Goal: Transaction & Acquisition: Purchase product/service

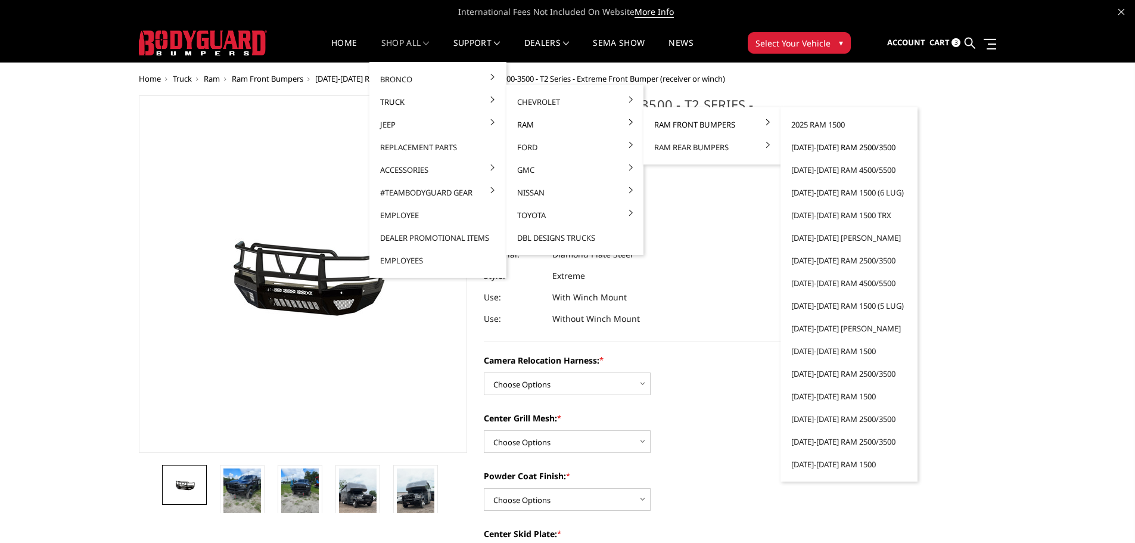
click at [823, 148] on link "[DATE]-[DATE] Ram 2500/3500" at bounding box center [850, 147] width 128 height 23
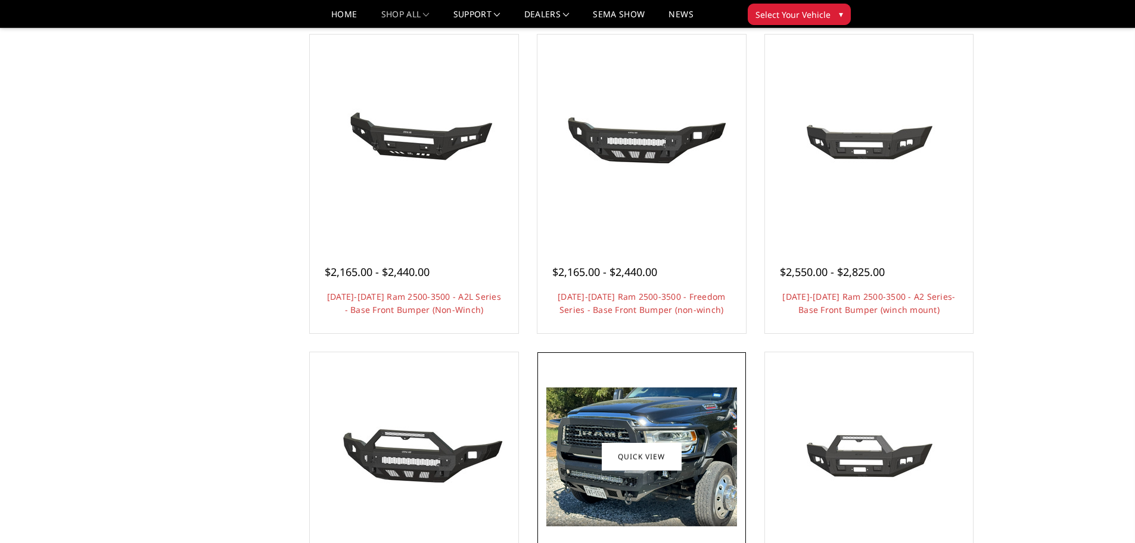
scroll to position [417, 0]
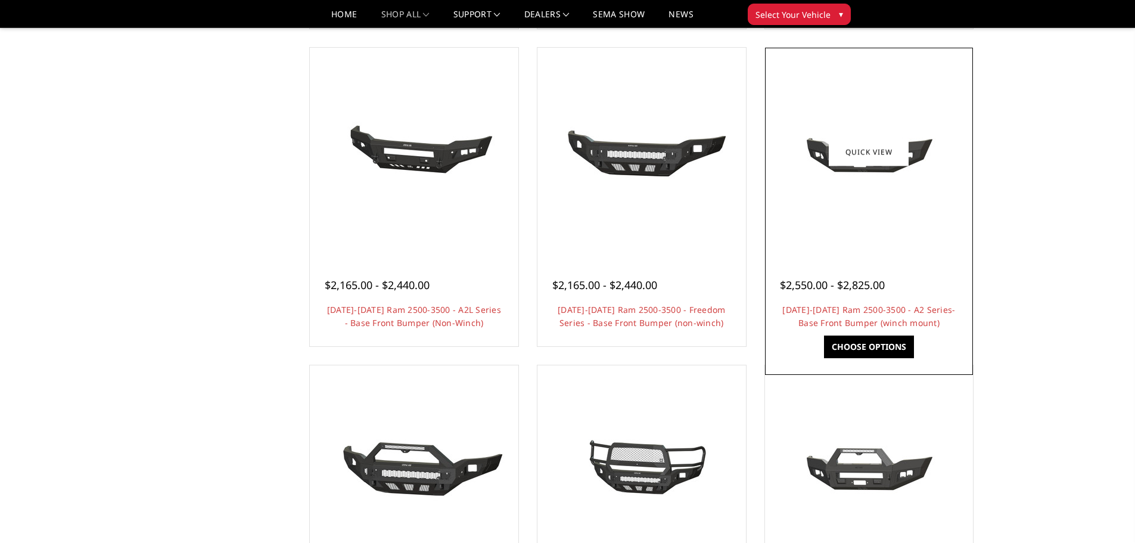
click at [874, 212] on div at bounding box center [869, 152] width 203 height 203
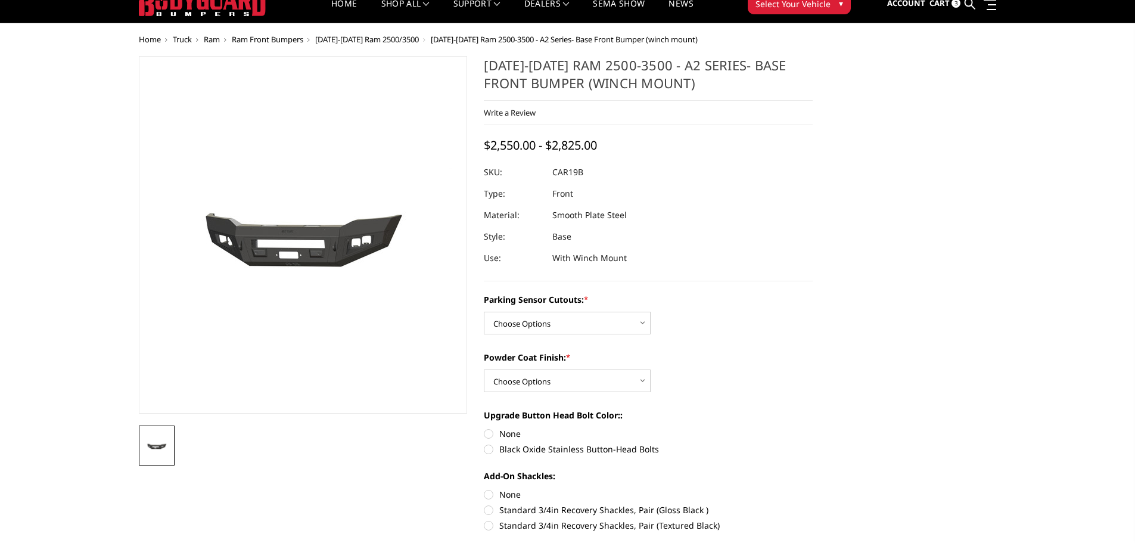
scroll to position [60, 0]
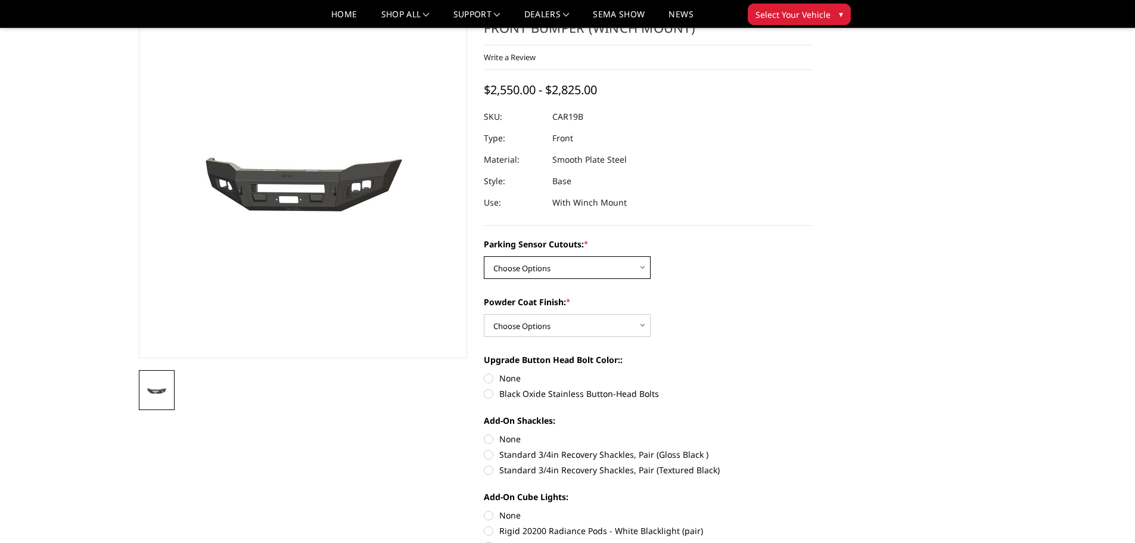
click at [604, 268] on select "Choose Options No - Without Parking Sensor Cutouts Yes - With Parking Sensor Cu…" at bounding box center [567, 267] width 167 height 23
select select "2015"
click at [484, 256] on select "Choose Options No - Without Parking Sensor Cutouts Yes - With Parking Sensor Cu…" at bounding box center [567, 267] width 167 height 23
click at [617, 331] on select "Choose Options Bare Metal Textured Black Powder Coat" at bounding box center [567, 325] width 167 height 23
select select "2016"
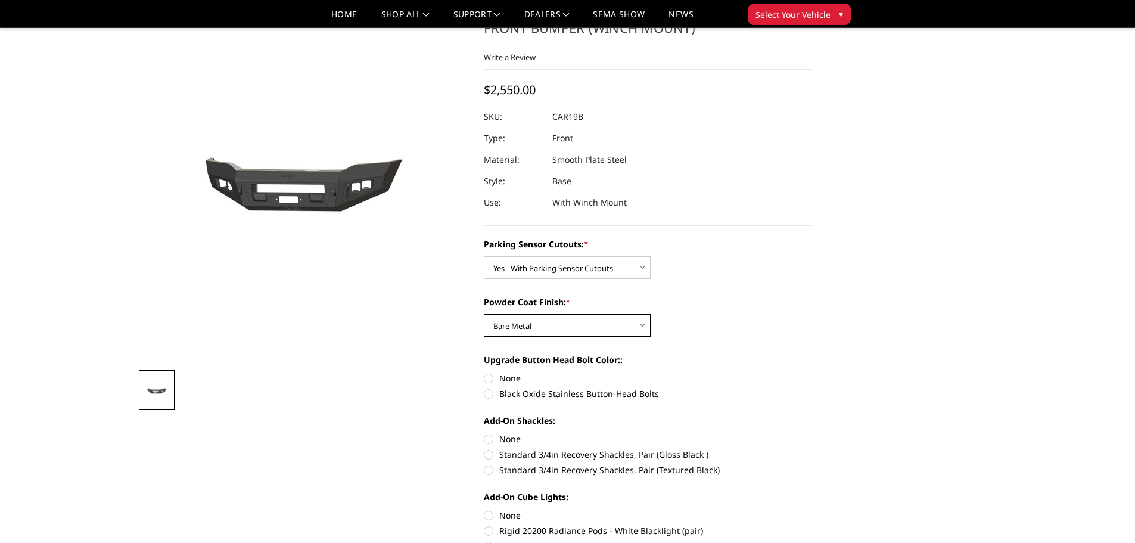
click at [484, 314] on select "Choose Options Bare Metal Textured Black Powder Coat" at bounding box center [567, 325] width 167 height 23
drag, startPoint x: 610, startPoint y: 117, endPoint x: 555, endPoint y: 117, distance: 54.8
click at [555, 117] on dl "SKU: CAR19BYBNN UPC: Type: Front Material: Smooth Plate Steel Style: Base Use: …" at bounding box center [648, 159] width 329 height 107
